Goal: Task Accomplishment & Management: Use online tool/utility

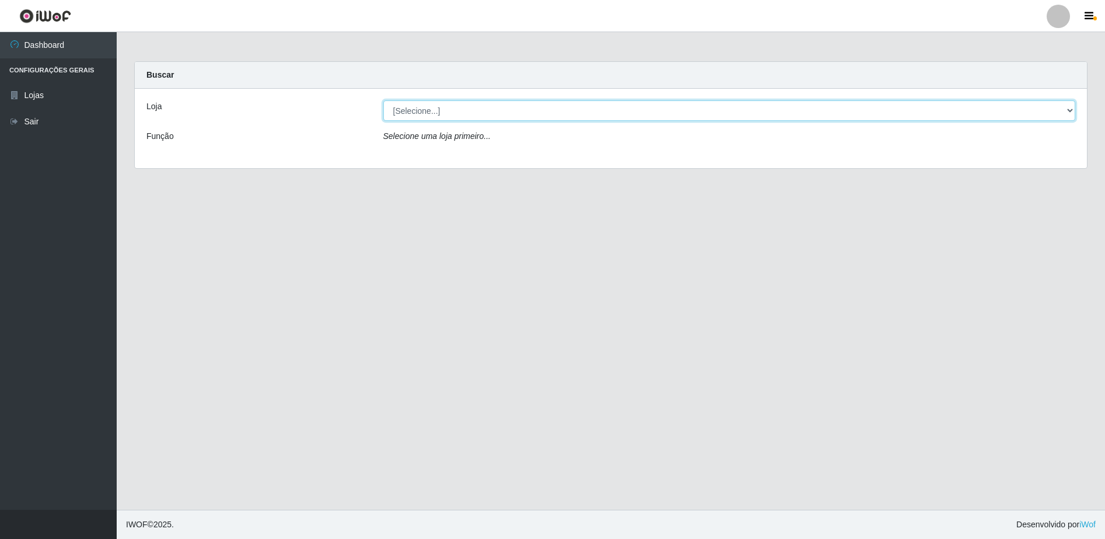
click at [456, 106] on select "[Selecione...] Extraplus - Loja 50 [GEOGRAPHIC_DATA]" at bounding box center [729, 110] width 693 height 20
select select "451"
click at [383, 100] on select "[Selecione...] Extraplus - Loja 50 [GEOGRAPHIC_DATA]" at bounding box center [729, 110] width 693 height 20
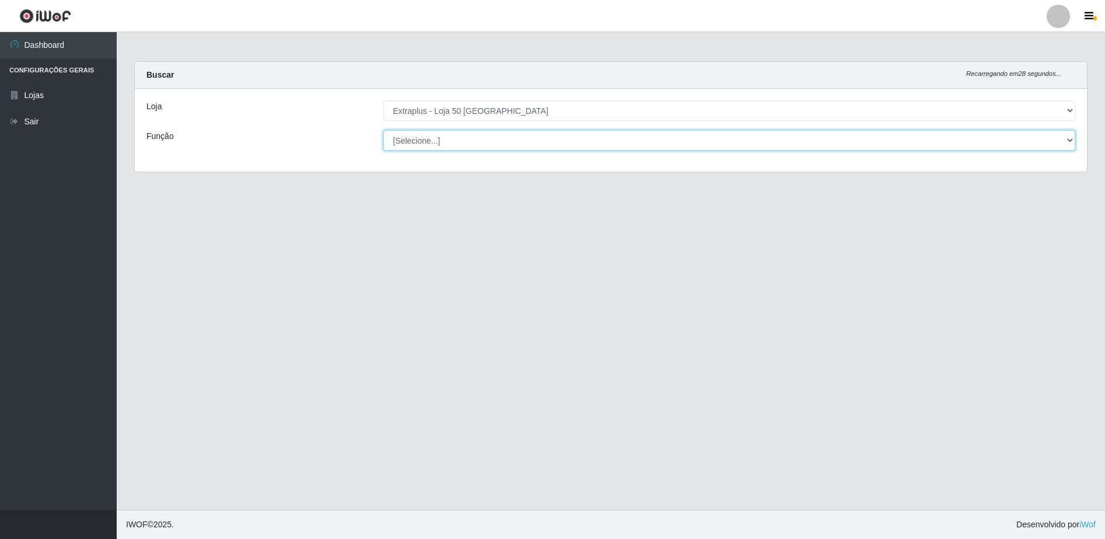
click at [418, 145] on select "[Selecione...] Repositor Repositor + Repositor ++" at bounding box center [729, 140] width 693 height 20
select select "24"
click at [383, 130] on select "[Selecione...] Repositor Repositor + Repositor ++" at bounding box center [729, 140] width 693 height 20
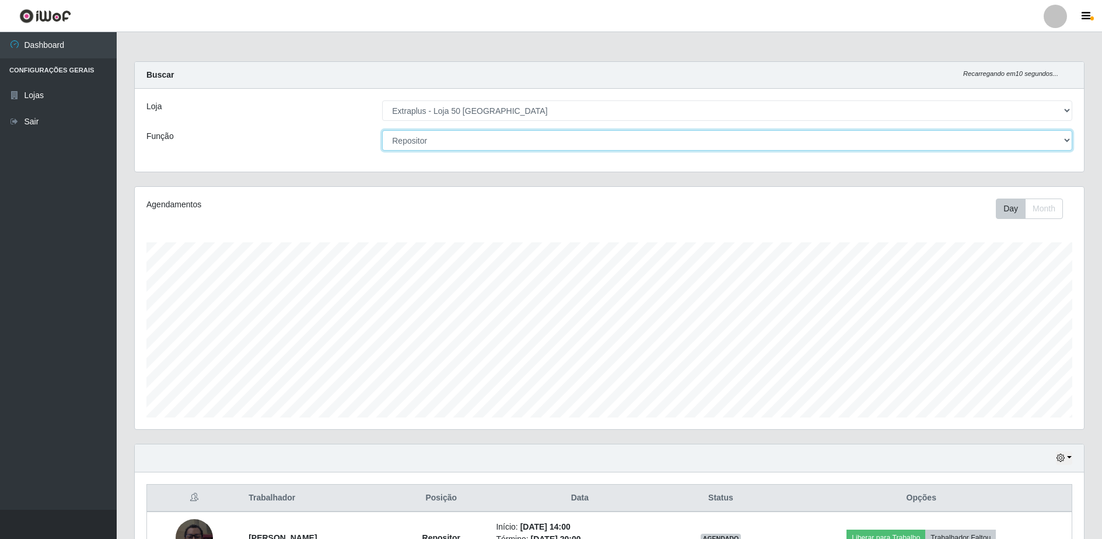
scroll to position [132, 0]
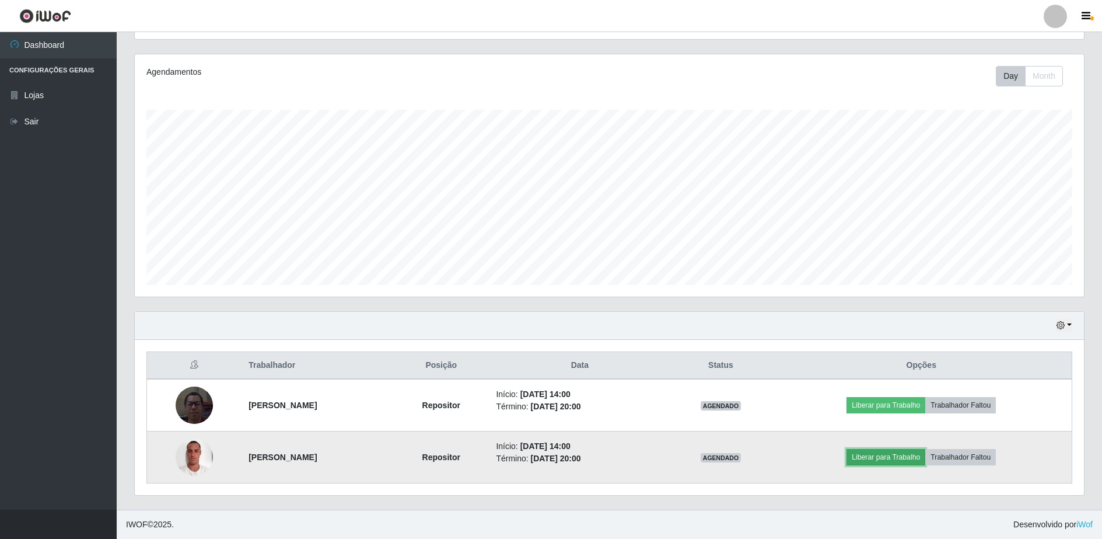
click at [908, 457] on button "Liberar para Trabalho" at bounding box center [886, 457] width 79 height 16
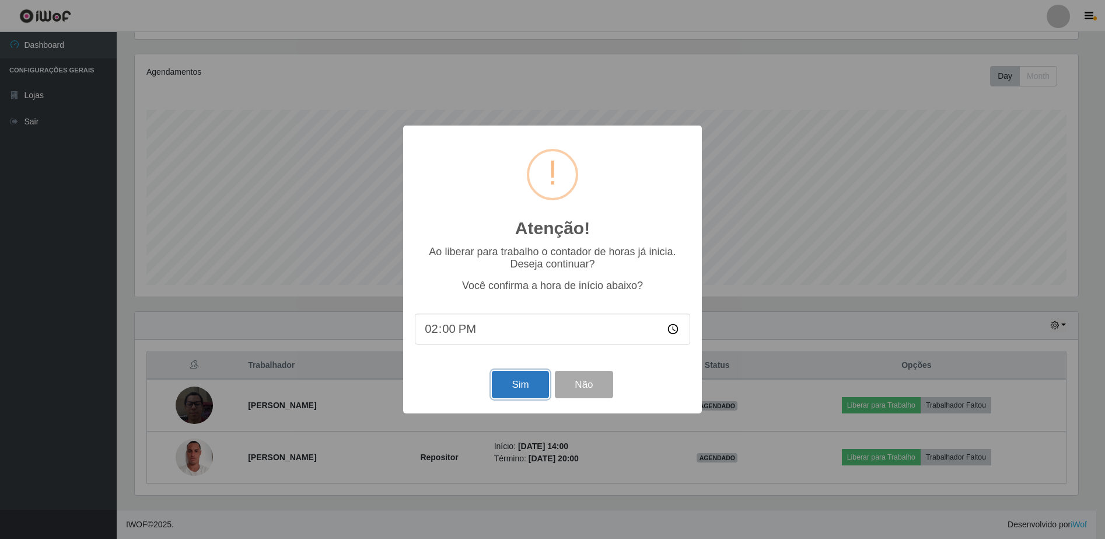
click at [508, 381] on button "Sim" at bounding box center [520, 384] width 57 height 27
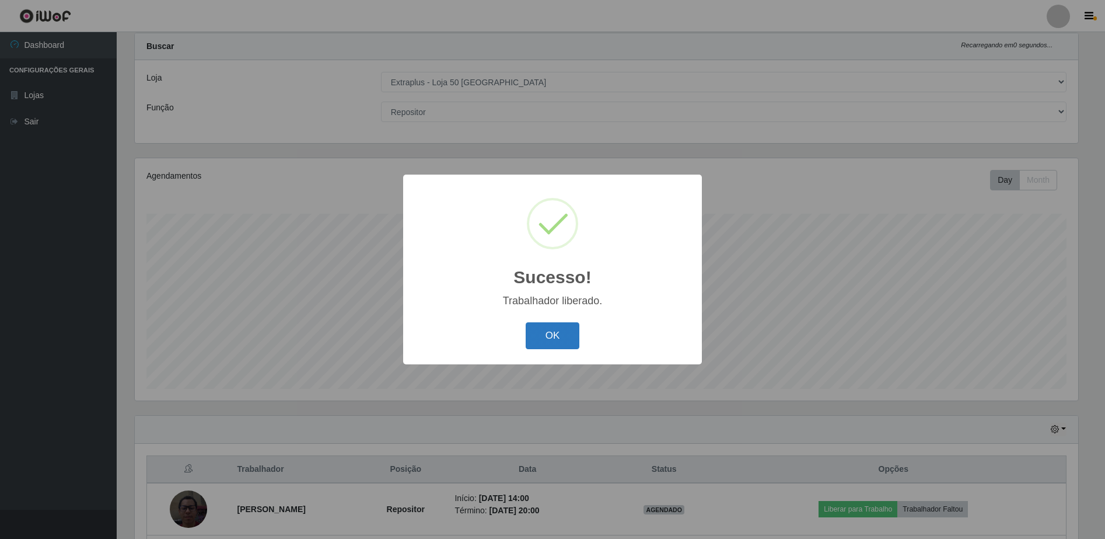
click at [542, 332] on button "OK" at bounding box center [553, 335] width 54 height 27
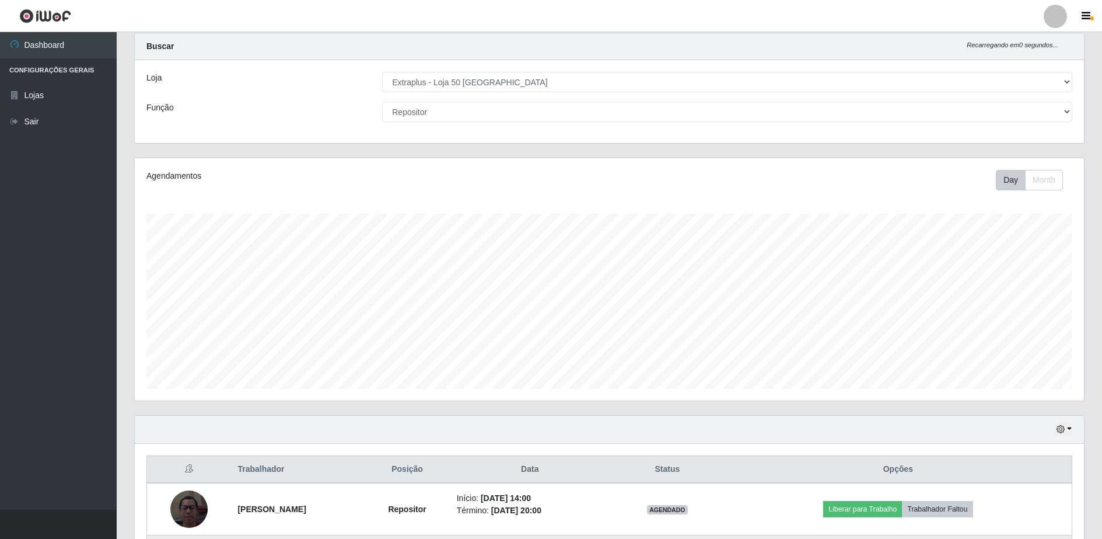
scroll to position [132, 0]
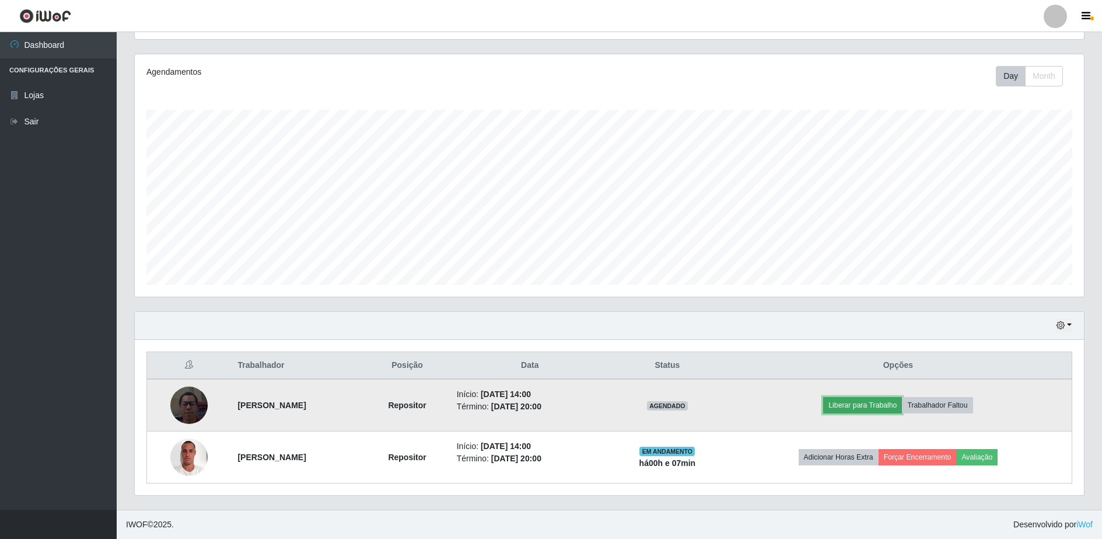
click at [891, 407] on button "Liberar para Trabalho" at bounding box center [862, 405] width 79 height 16
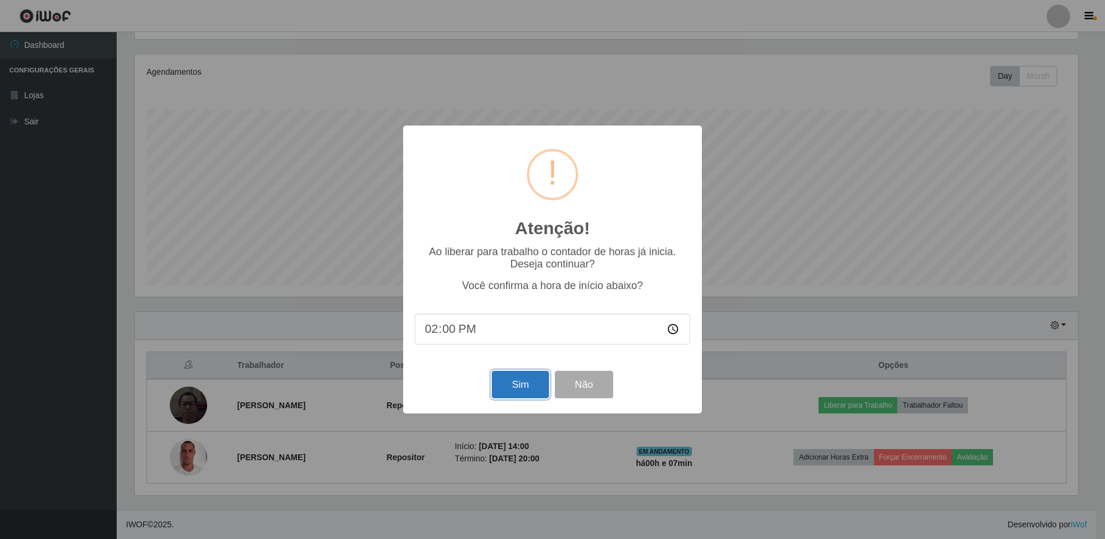
click at [525, 394] on button "Sim" at bounding box center [520, 384] width 57 height 27
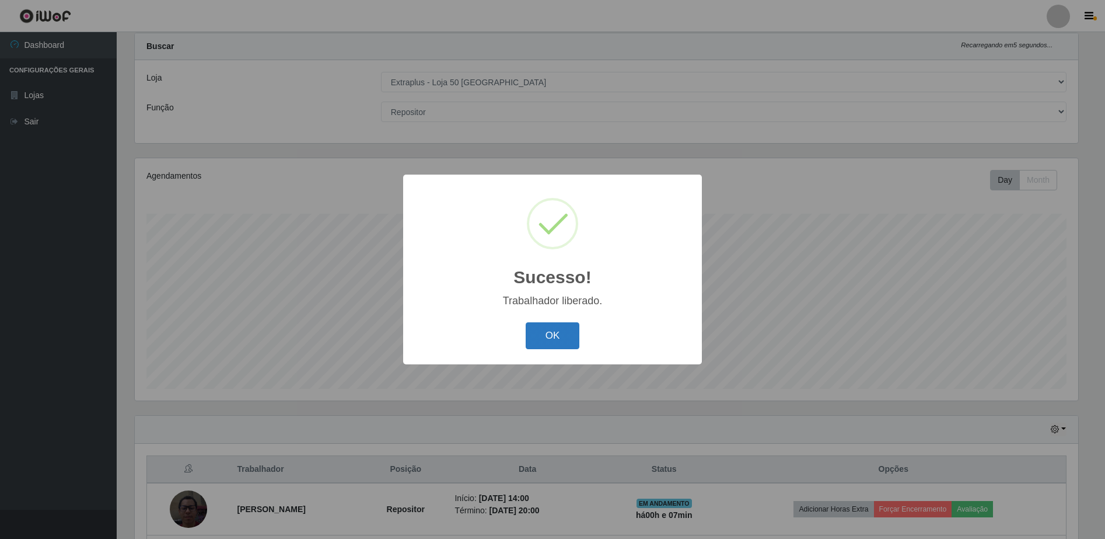
click at [546, 337] on button "OK" at bounding box center [553, 335] width 54 height 27
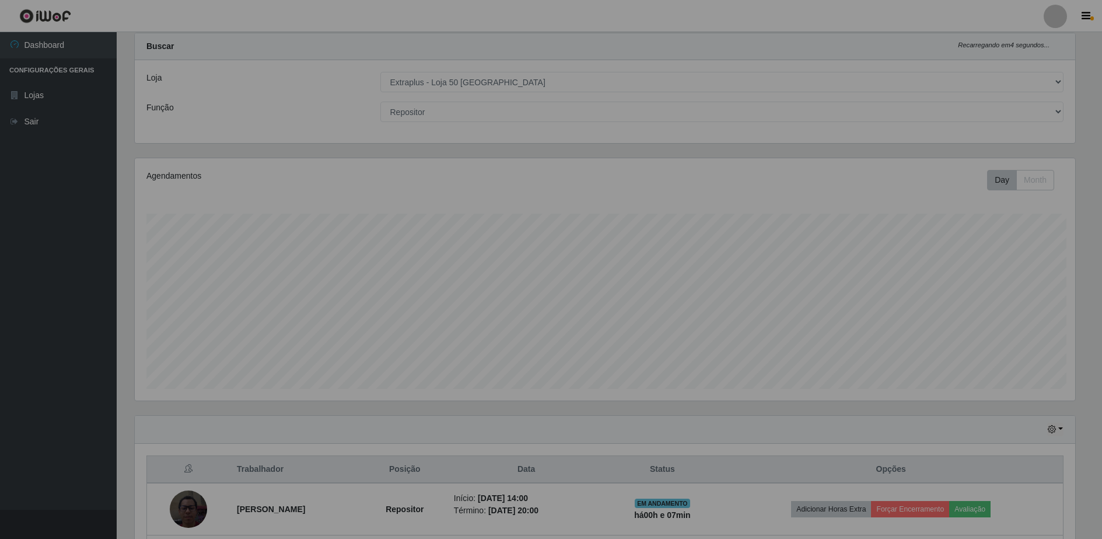
scroll to position [242, 950]
